Goal: Task Accomplishment & Management: Complete application form

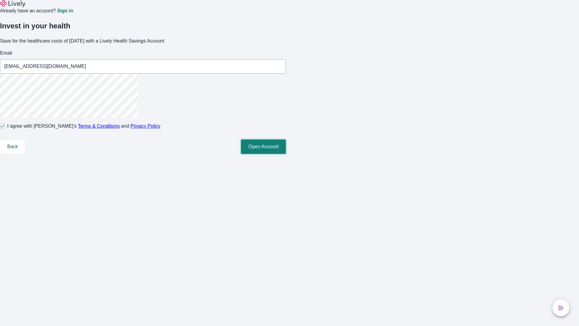
click at [286, 154] on button "Open Account" at bounding box center [263, 146] width 45 height 14
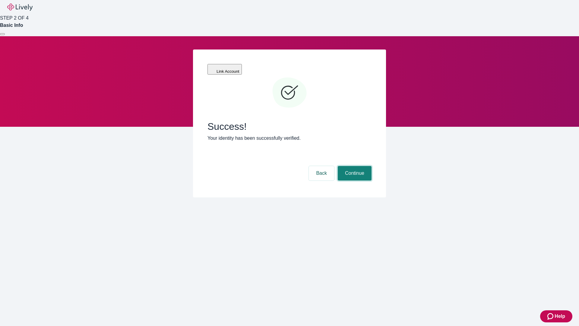
click at [354, 166] on button "Continue" at bounding box center [355, 173] width 34 height 14
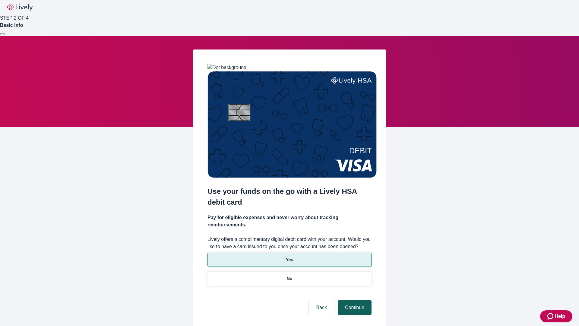
click at [289, 256] on p "Yes" at bounding box center [289, 259] width 7 height 6
click at [354, 300] on button "Continue" at bounding box center [355, 307] width 34 height 14
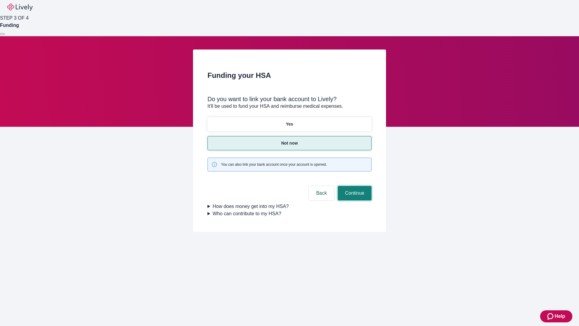
click at [354, 186] on button "Continue" at bounding box center [355, 193] width 34 height 14
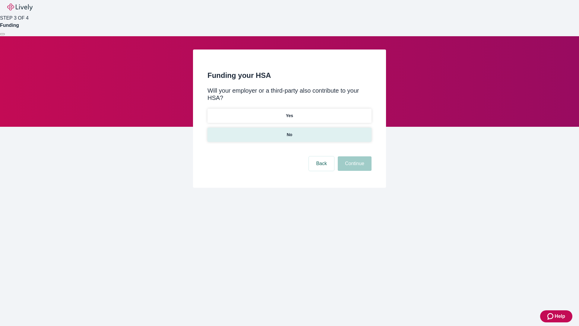
click at [289, 132] on p "No" at bounding box center [290, 135] width 6 height 6
click at [354, 156] on button "Continue" at bounding box center [355, 163] width 34 height 14
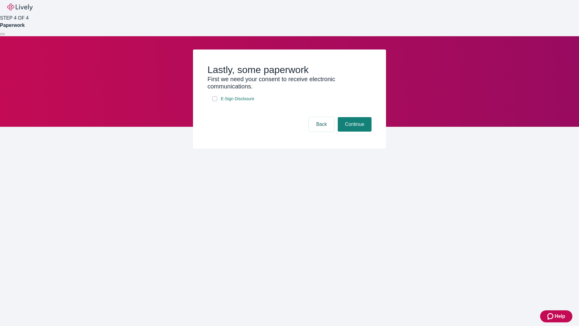
click at [215, 101] on input "E-Sign Disclosure" at bounding box center [214, 98] width 5 height 5
checkbox input "true"
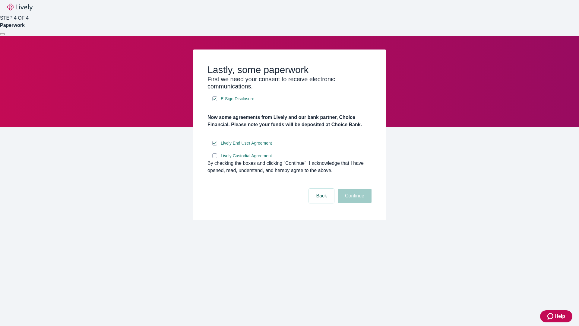
click at [215, 158] on input "Lively Custodial Agreement" at bounding box center [214, 155] width 5 height 5
checkbox input "true"
click at [354, 203] on button "Continue" at bounding box center [355, 196] width 34 height 14
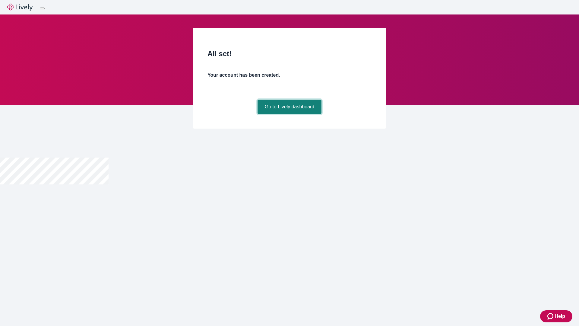
click at [289, 114] on link "Go to Lively dashboard" at bounding box center [290, 107] width 64 height 14
